Goal: Task Accomplishment & Management: Complete application form

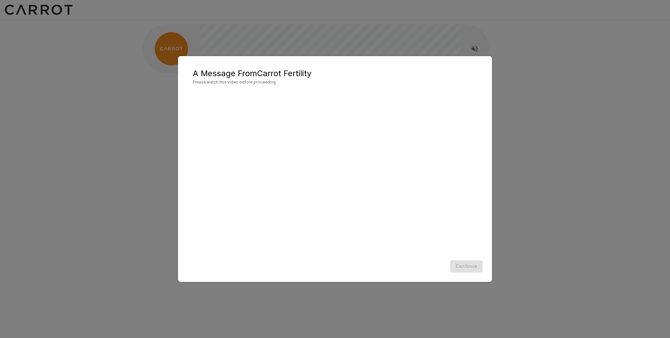
click at [474, 267] on div "Continue" at bounding box center [335, 267] width 301 height 18
click at [470, 268] on button "Continue" at bounding box center [466, 266] width 32 height 12
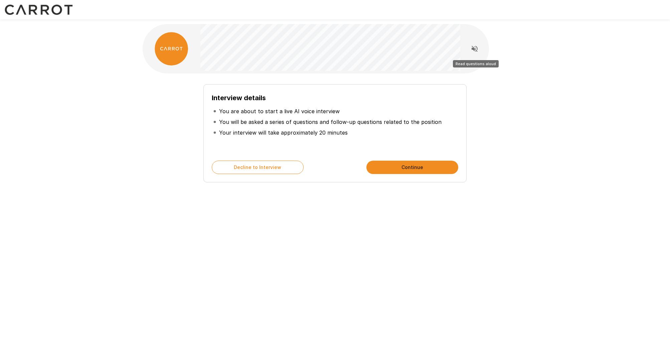
click at [478, 47] on icon "Read questions aloud" at bounding box center [475, 49] width 8 height 8
click at [431, 165] on button "Continue" at bounding box center [413, 167] width 92 height 13
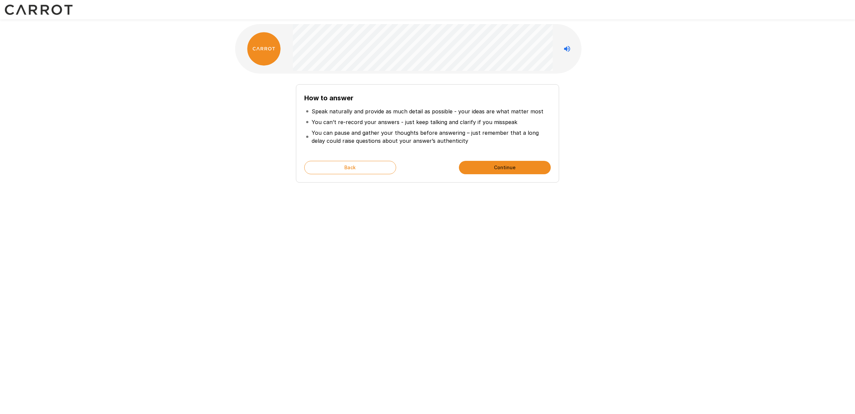
click at [537, 167] on button "Continue" at bounding box center [505, 167] width 92 height 13
click at [502, 167] on button "Start My Interview" at bounding box center [505, 167] width 92 height 13
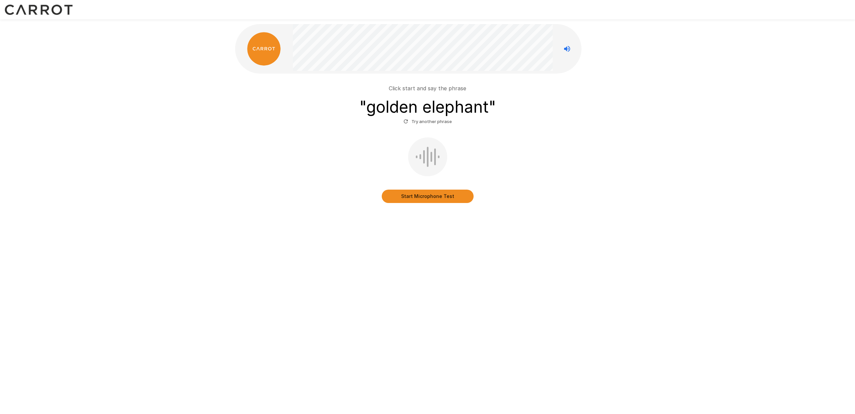
click at [437, 196] on button "Start Microphone Test" at bounding box center [428, 195] width 92 height 13
click at [434, 194] on button "Stop & Submit" at bounding box center [428, 195] width 92 height 13
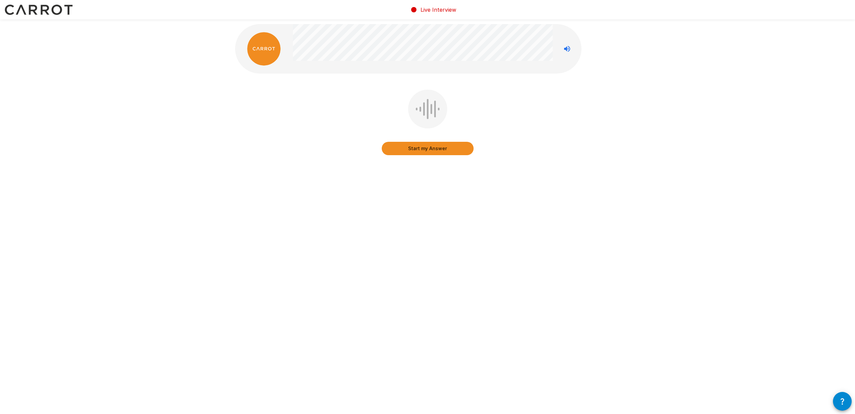
click at [462, 152] on button "Start my Answer" at bounding box center [428, 148] width 92 height 13
click at [412, 150] on button "Stop & Submit" at bounding box center [428, 148] width 92 height 13
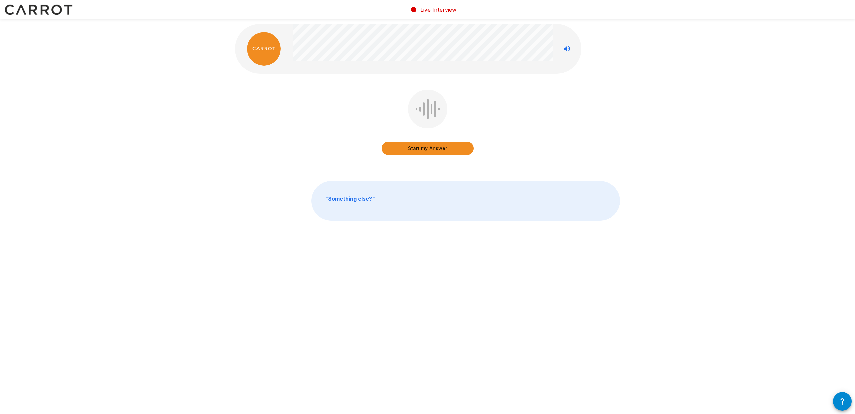
click at [420, 205] on p "" Something else? "" at bounding box center [466, 200] width 308 height 39
click at [440, 151] on button "Start my Answer" at bounding box center [428, 148] width 92 height 13
click at [453, 150] on button "Stop & Submit" at bounding box center [428, 148] width 92 height 13
click at [429, 148] on button "Start my Answer" at bounding box center [428, 148] width 92 height 13
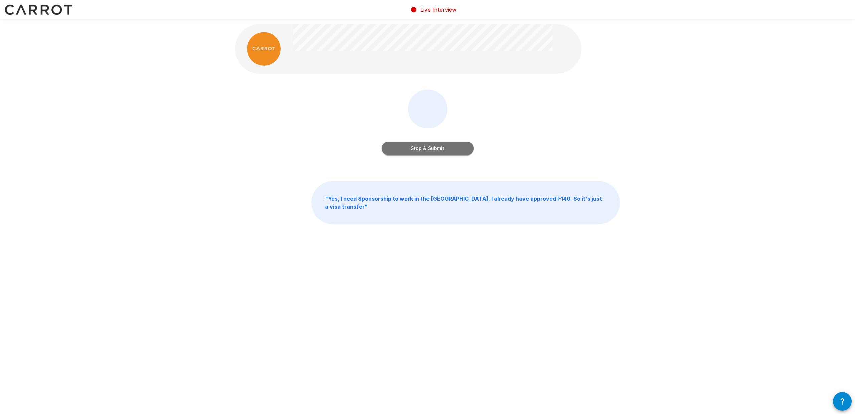
drag, startPoint x: 416, startPoint y: 146, endPoint x: 429, endPoint y: 148, distance: 13.4
click at [416, 146] on button "Stop & Submit" at bounding box center [428, 148] width 92 height 13
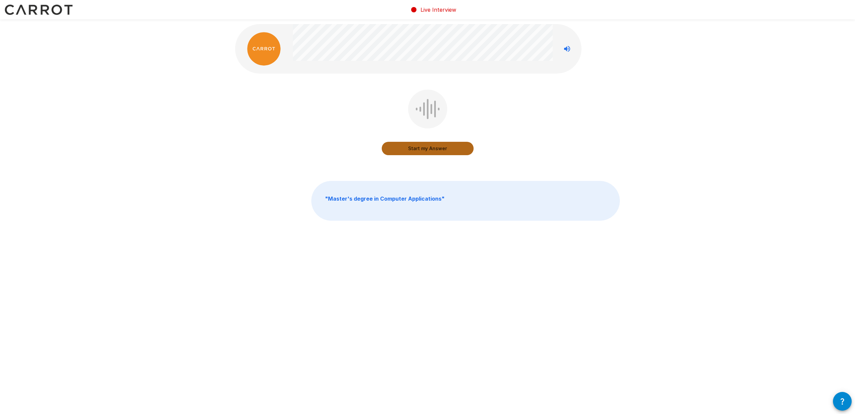
click at [437, 150] on button "Start my Answer" at bounding box center [428, 148] width 92 height 13
click at [393, 147] on button "Stop & Submit" at bounding box center [428, 148] width 92 height 13
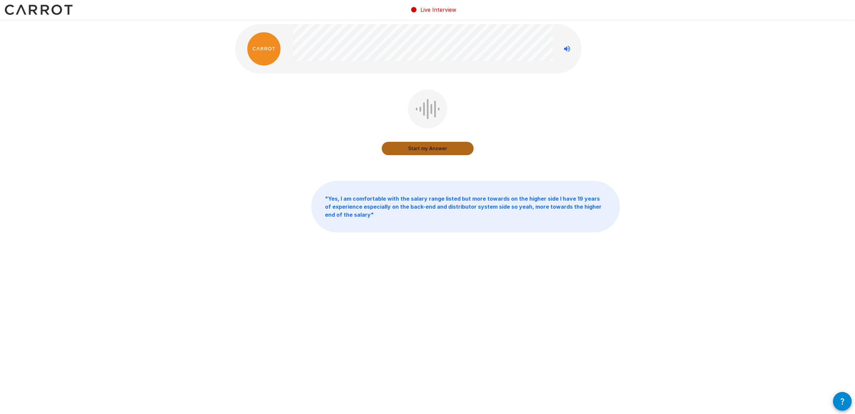
click at [452, 147] on button "Start my Answer" at bounding box center [428, 148] width 92 height 13
drag, startPoint x: 419, startPoint y: 147, endPoint x: 427, endPoint y: 148, distance: 8.1
click at [418, 147] on button "Stop & Submit" at bounding box center [428, 148] width 92 height 13
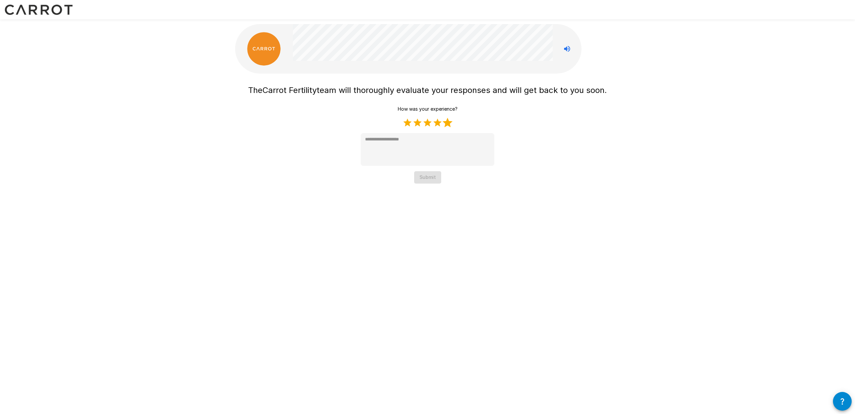
click at [447, 126] on label "5 Stars" at bounding box center [448, 123] width 10 height 10
type textarea "*"
click at [424, 178] on button "Submit" at bounding box center [427, 177] width 27 height 12
